Goal: Task Accomplishment & Management: Manage account settings

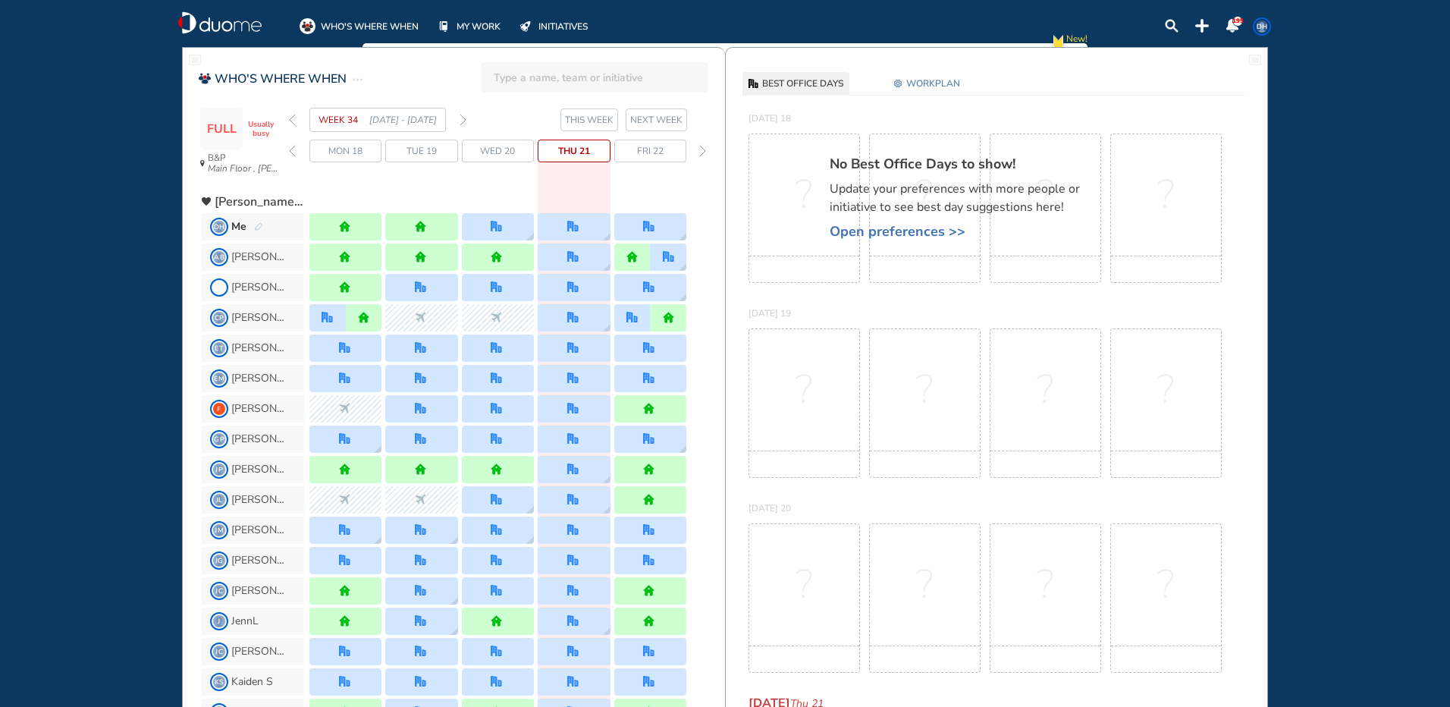
click at [255, 229] on img "pen-edit" at bounding box center [258, 227] width 9 height 10
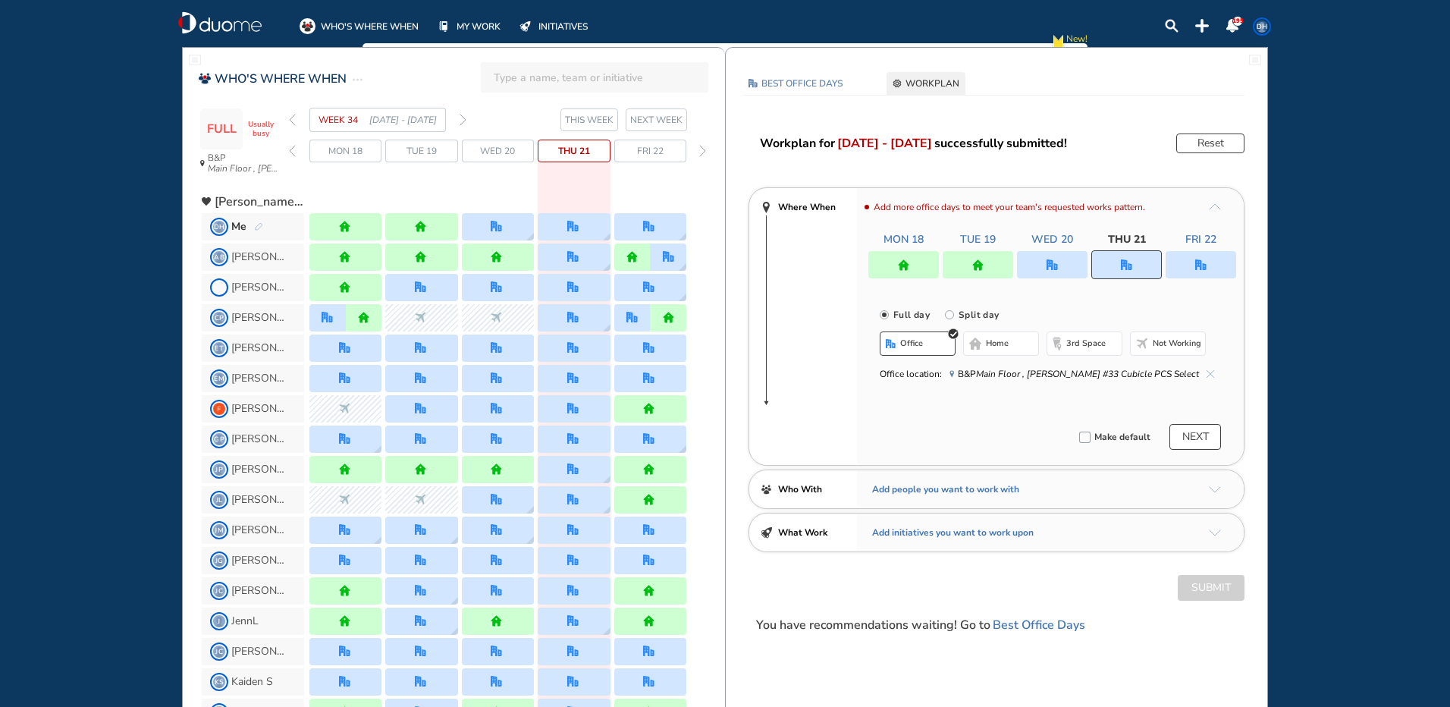
click at [459, 115] on div "WEEK 34 [DATE] - [DATE]" at bounding box center [377, 120] width 177 height 24
click at [434, 124] on span "[DATE] - [DATE]" at bounding box center [402, 119] width 67 height 15
click at [462, 121] on img "forward week" at bounding box center [462, 120] width 7 height 12
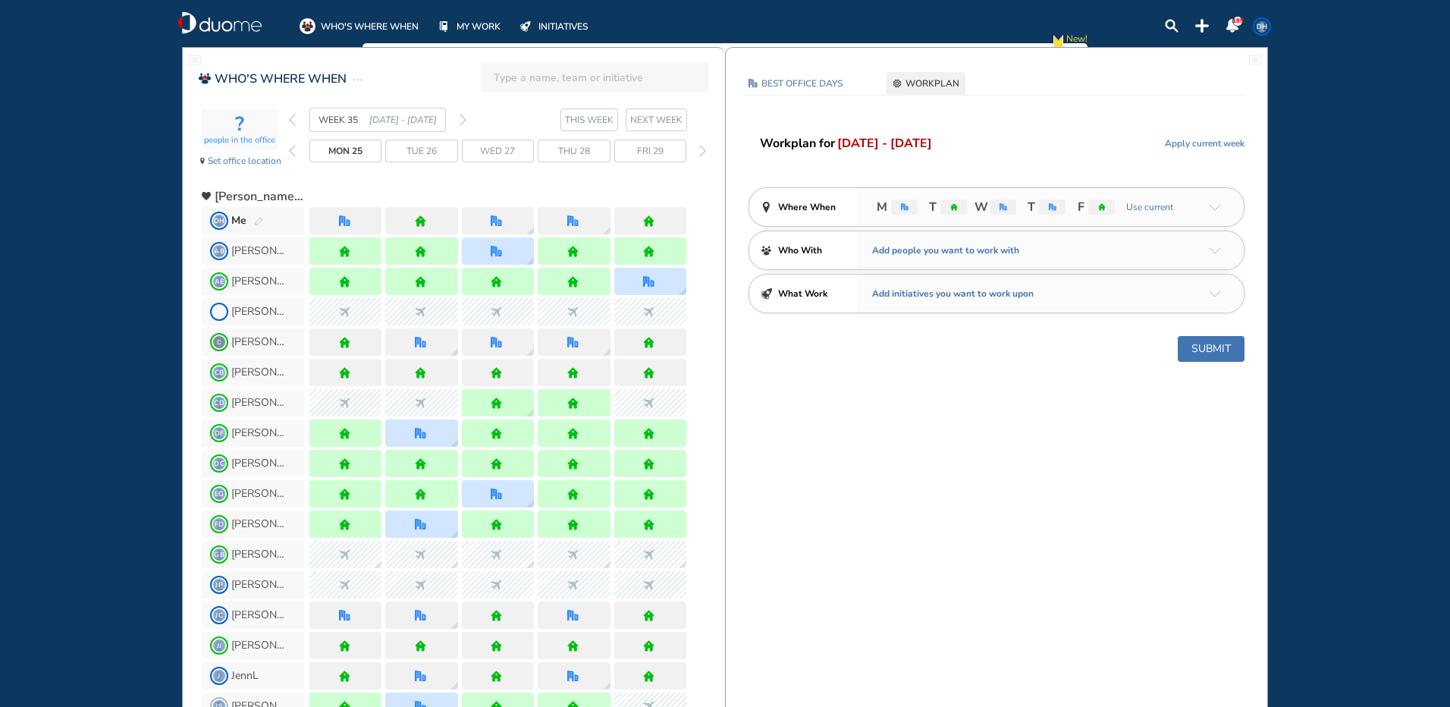
click at [244, 221] on span "Me" at bounding box center [238, 220] width 15 height 15
click at [256, 217] on img "pen-edit" at bounding box center [258, 222] width 9 height 10
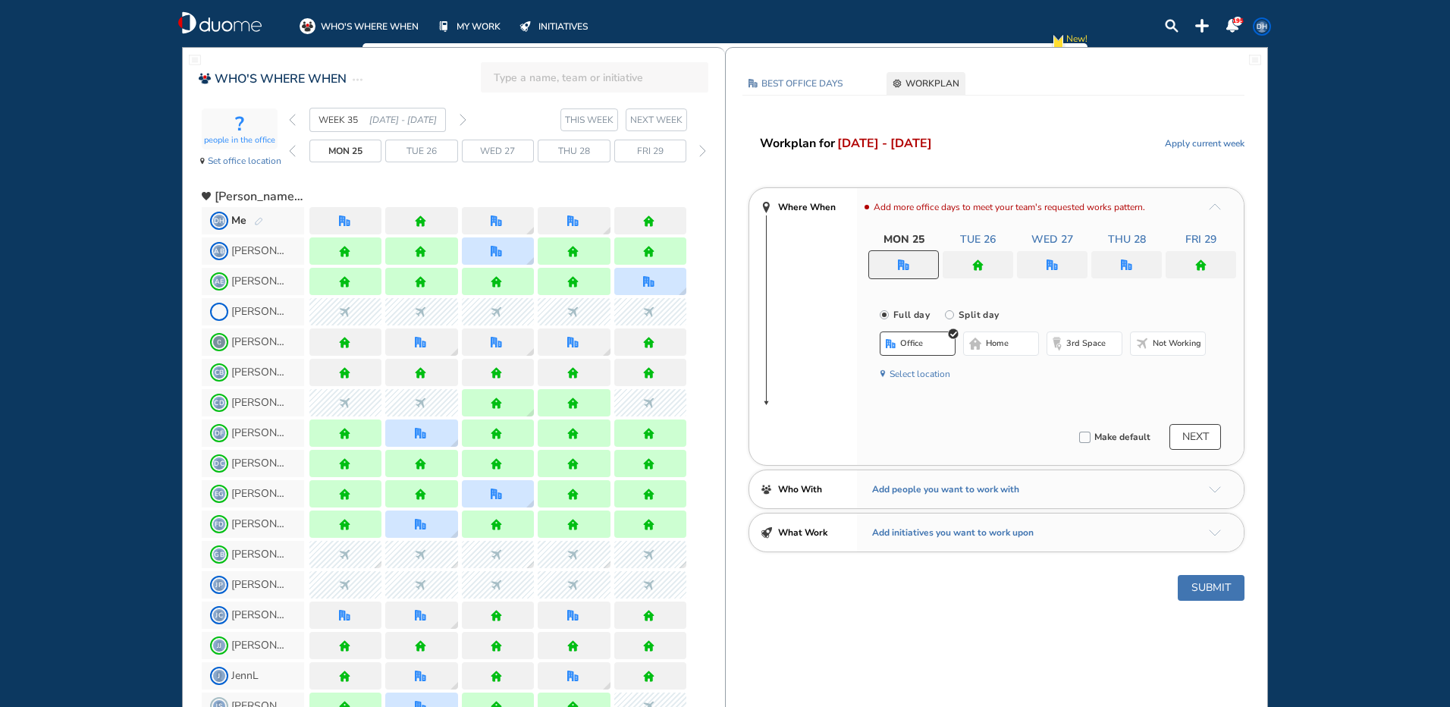
click at [256, 217] on img "pen-edit" at bounding box center [258, 222] width 9 height 10
click at [1114, 261] on div at bounding box center [1126, 264] width 71 height 27
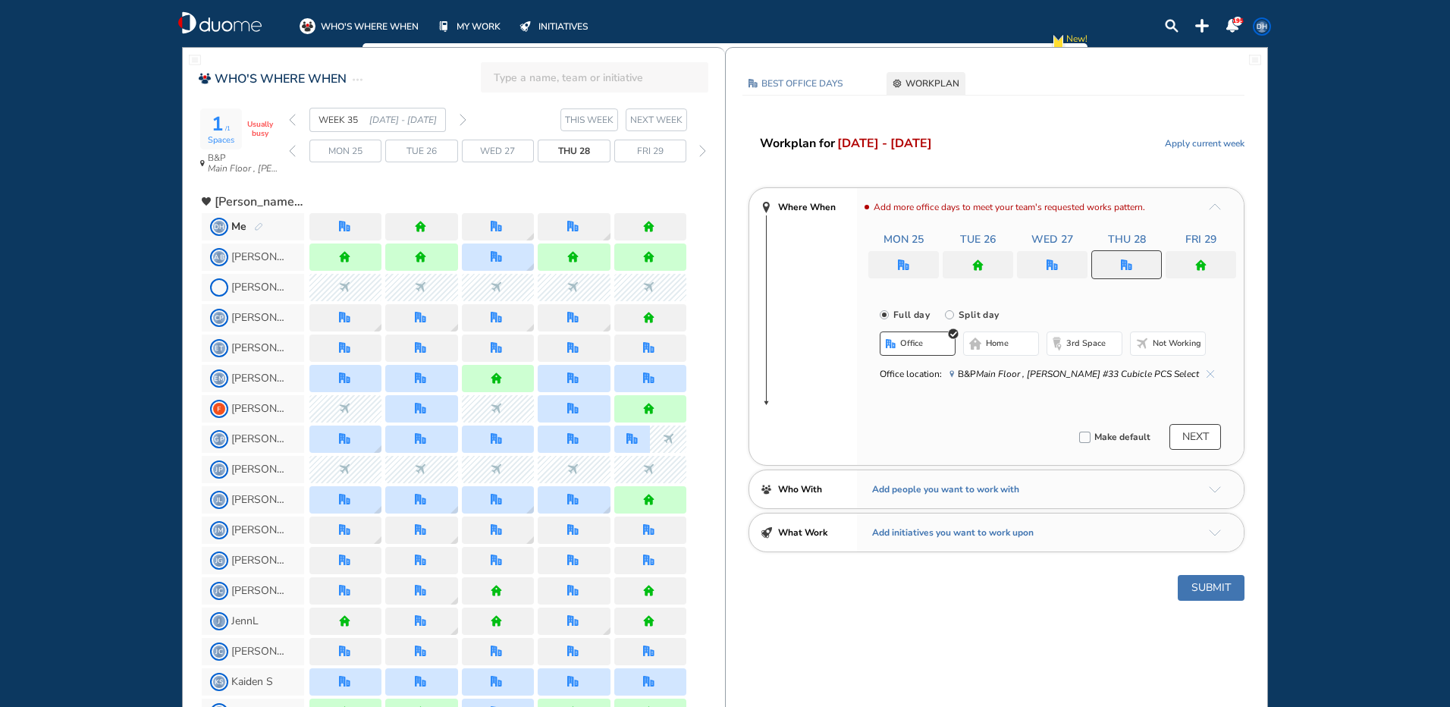
click at [1165, 345] on span "Not working" at bounding box center [1176, 343] width 49 height 12
click at [1042, 264] on div at bounding box center [1052, 264] width 71 height 27
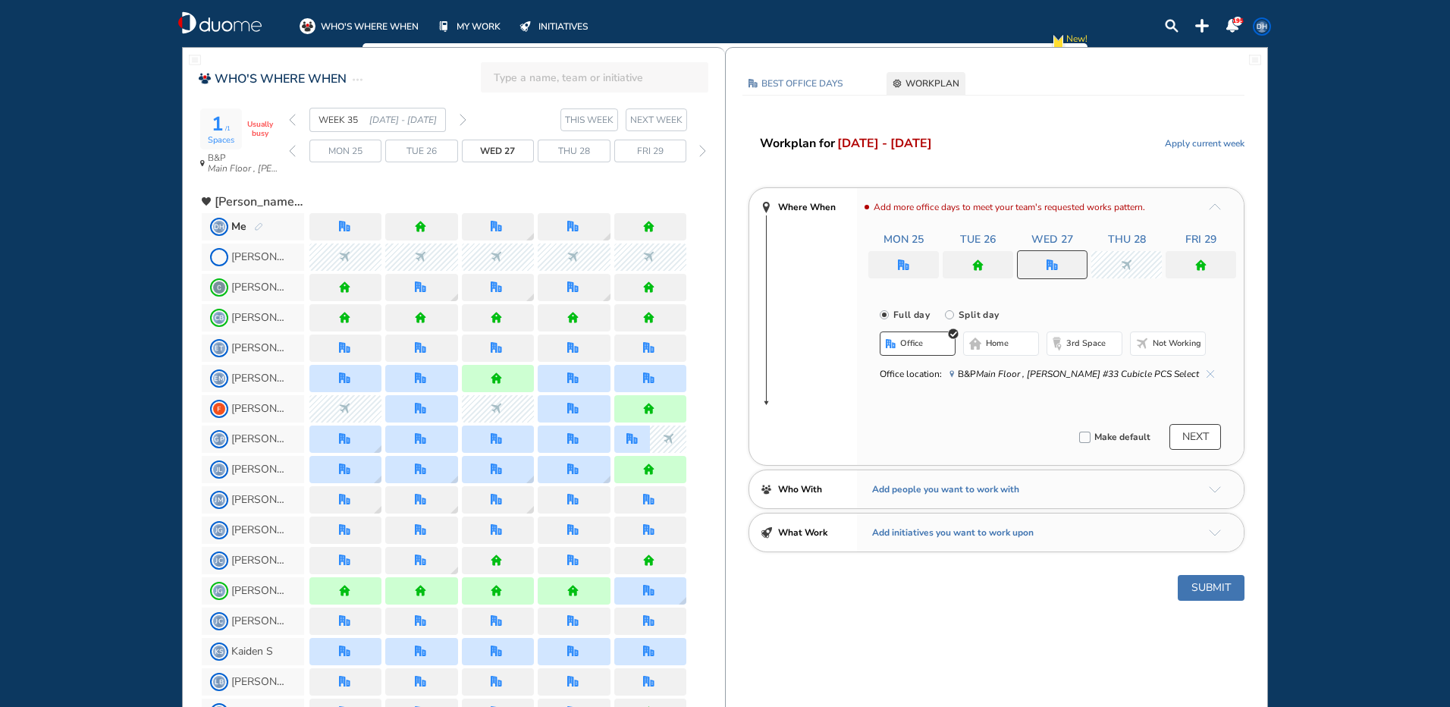
click at [978, 265] on img "home" at bounding box center [977, 264] width 11 height 11
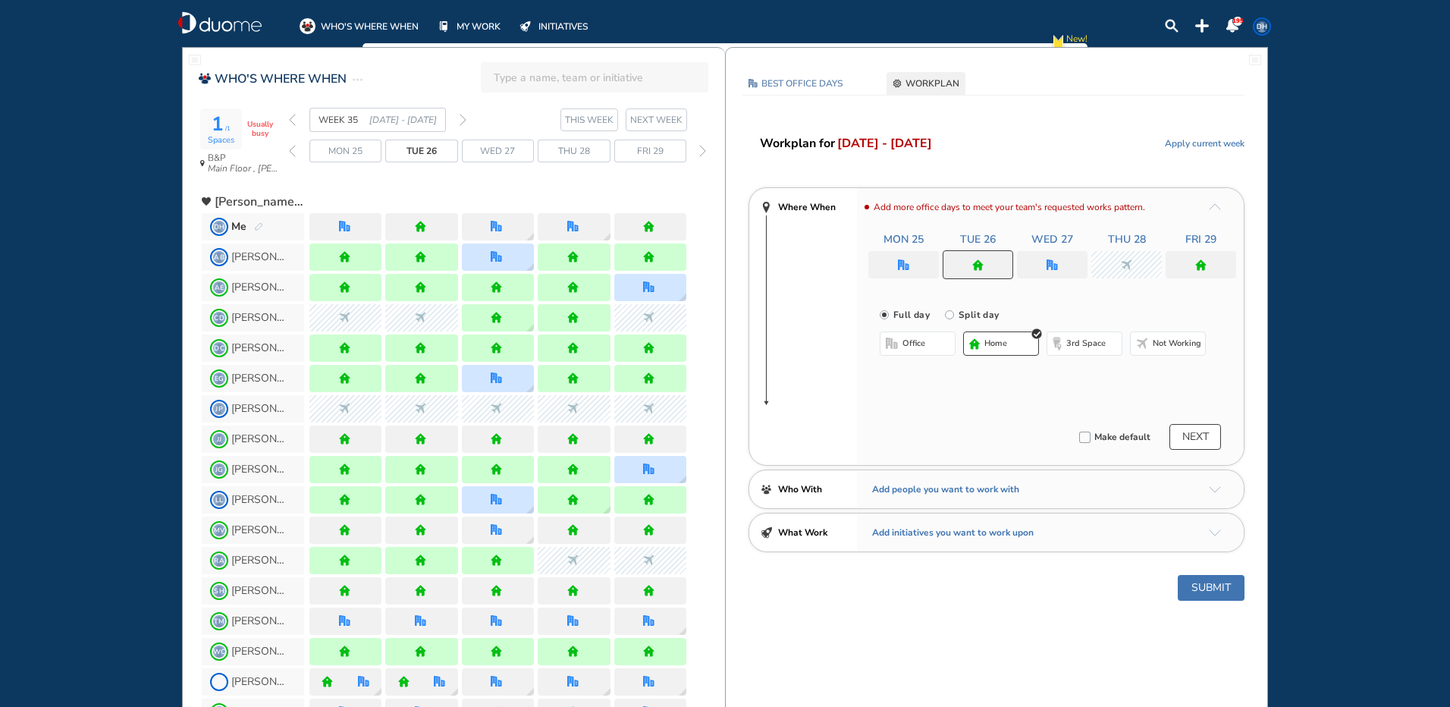
click at [923, 345] on span "office" at bounding box center [913, 343] width 23 height 12
click at [824, 249] on div "Where When Add more office days to meet your team's requested works pattern. Mo…" at bounding box center [996, 326] width 496 height 278
click at [779, 256] on div "Where When Add more office days to meet your team's requested works pattern. Mo…" at bounding box center [996, 326] width 496 height 278
click at [1221, 591] on button "Submit" at bounding box center [1210, 588] width 67 height 26
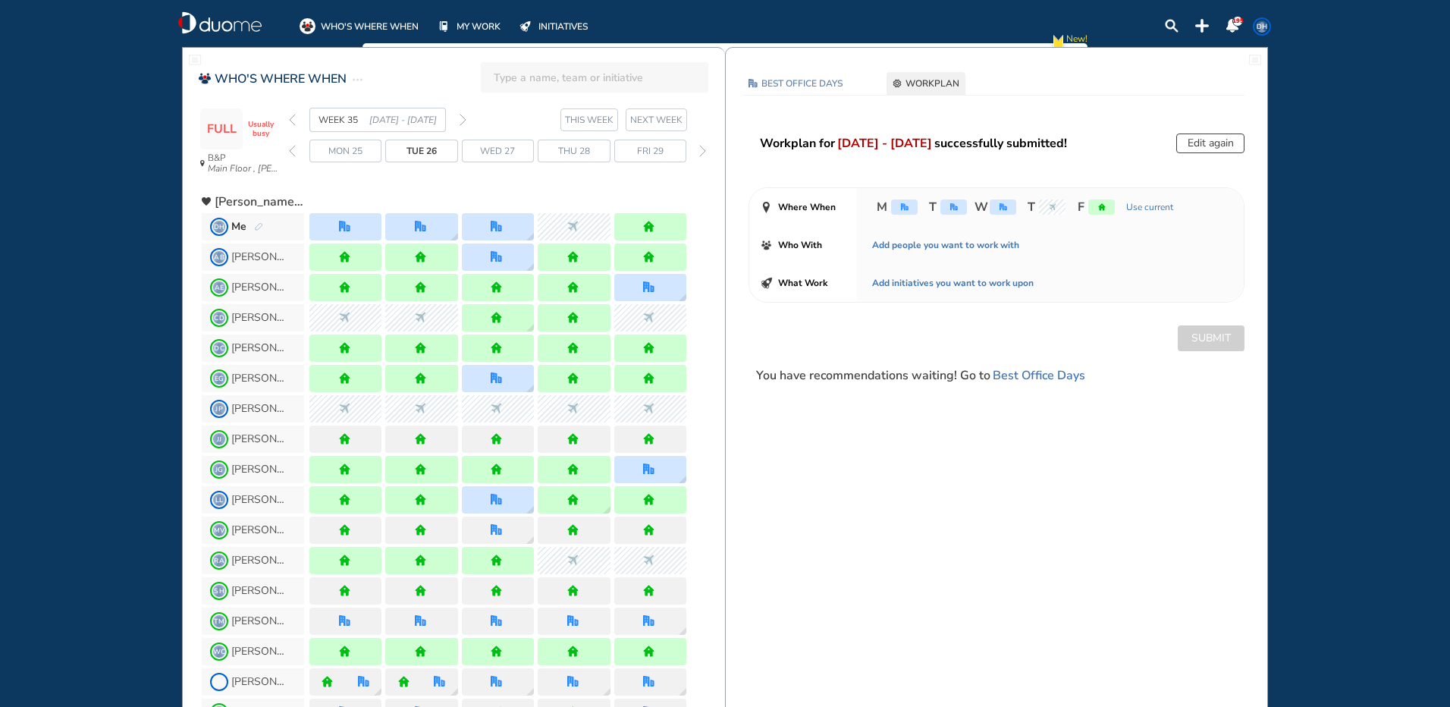
click at [1258, 24] on span "DH" at bounding box center [1262, 26] width 12 height 12
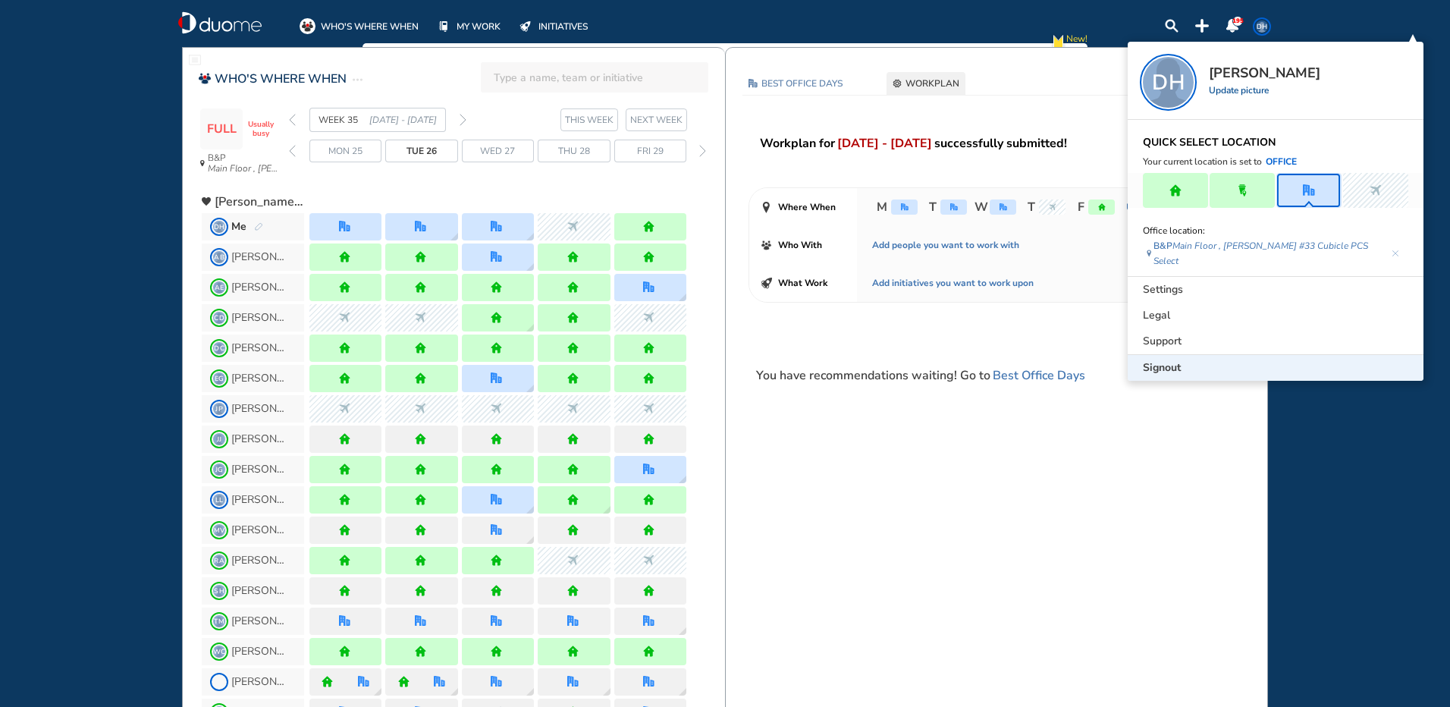
click at [1175, 360] on span "Signout" at bounding box center [1162, 367] width 38 height 15
